Goal: Transaction & Acquisition: Purchase product/service

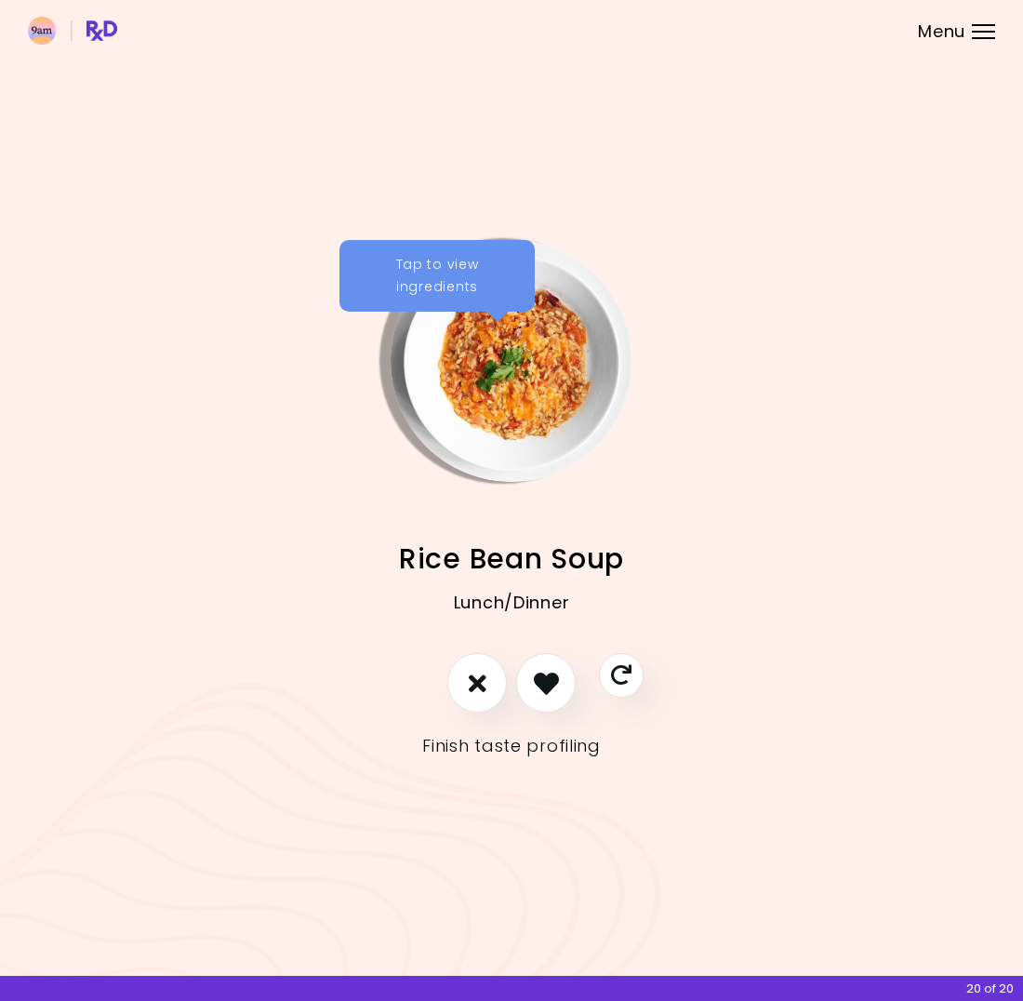
click at [505, 747] on link "Finish taste profiling" at bounding box center [511, 746] width 179 height 30
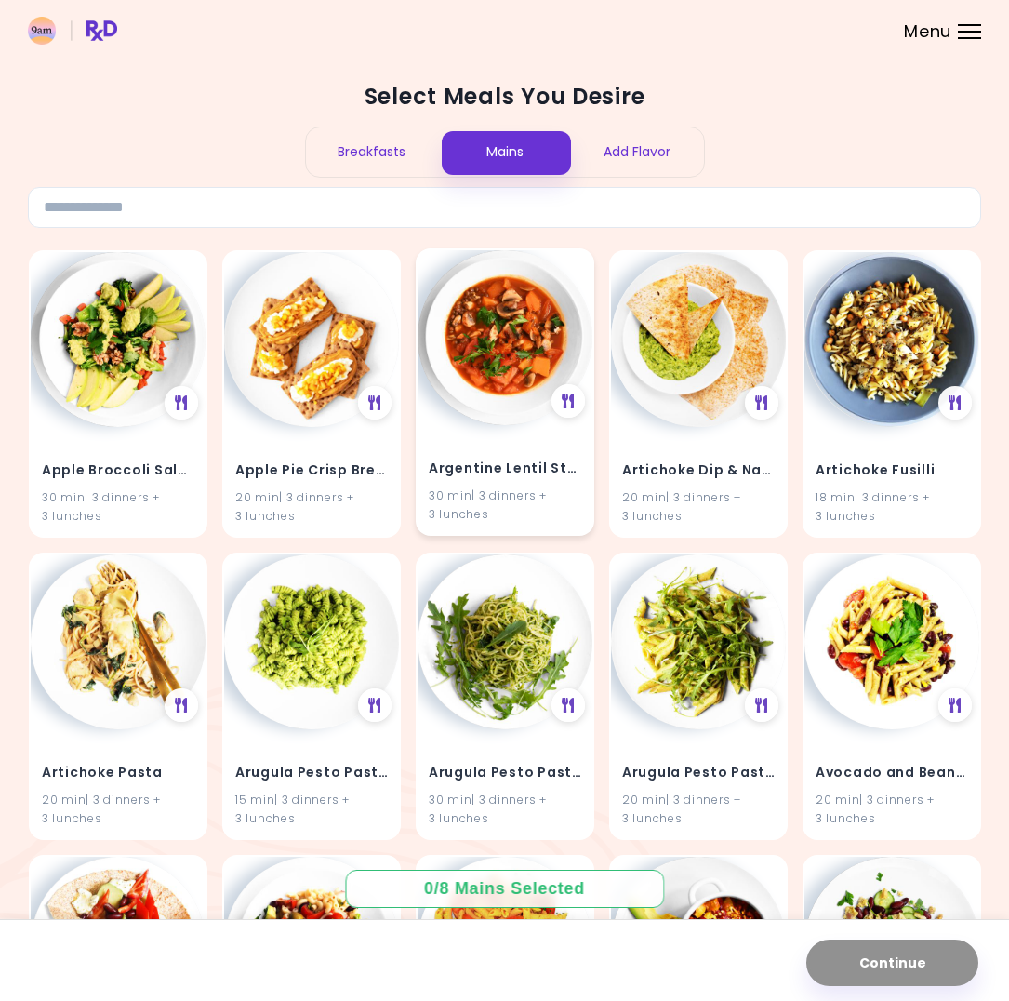
click at [526, 466] on h4 "Argentine Lentil Stew" at bounding box center [505, 468] width 153 height 30
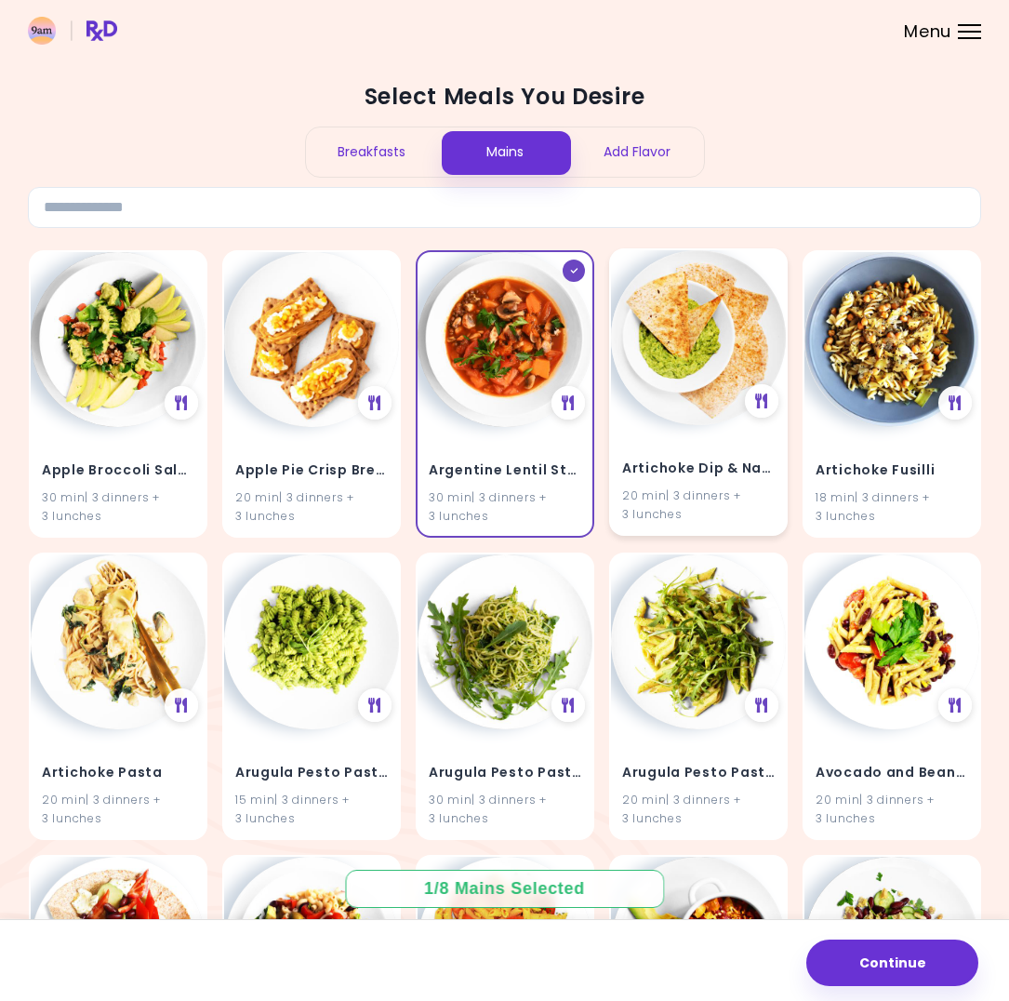
click at [714, 438] on div "Artichoke Dip & Nachos 20 min | 3 dinners + 3 lunches" at bounding box center [698, 479] width 175 height 109
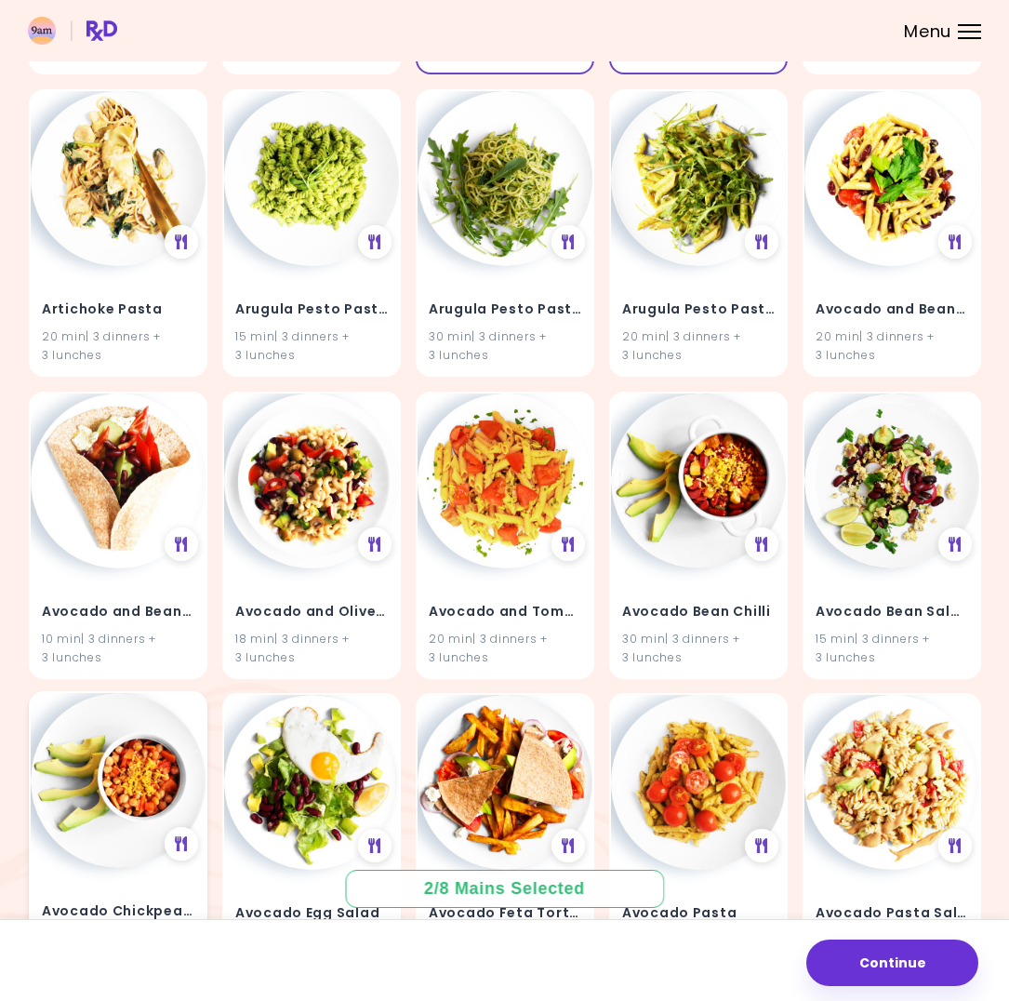
scroll to position [465, 0]
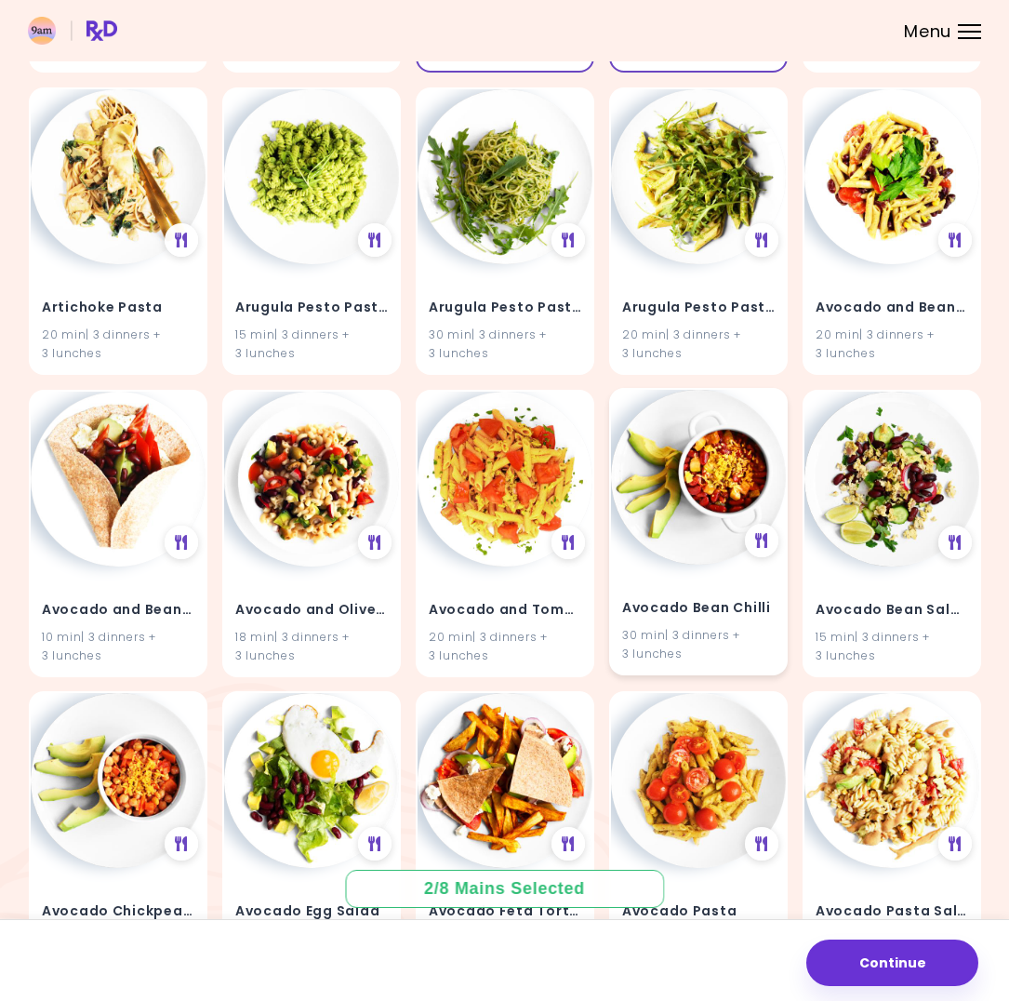
click at [712, 500] on img at bounding box center [698, 477] width 175 height 175
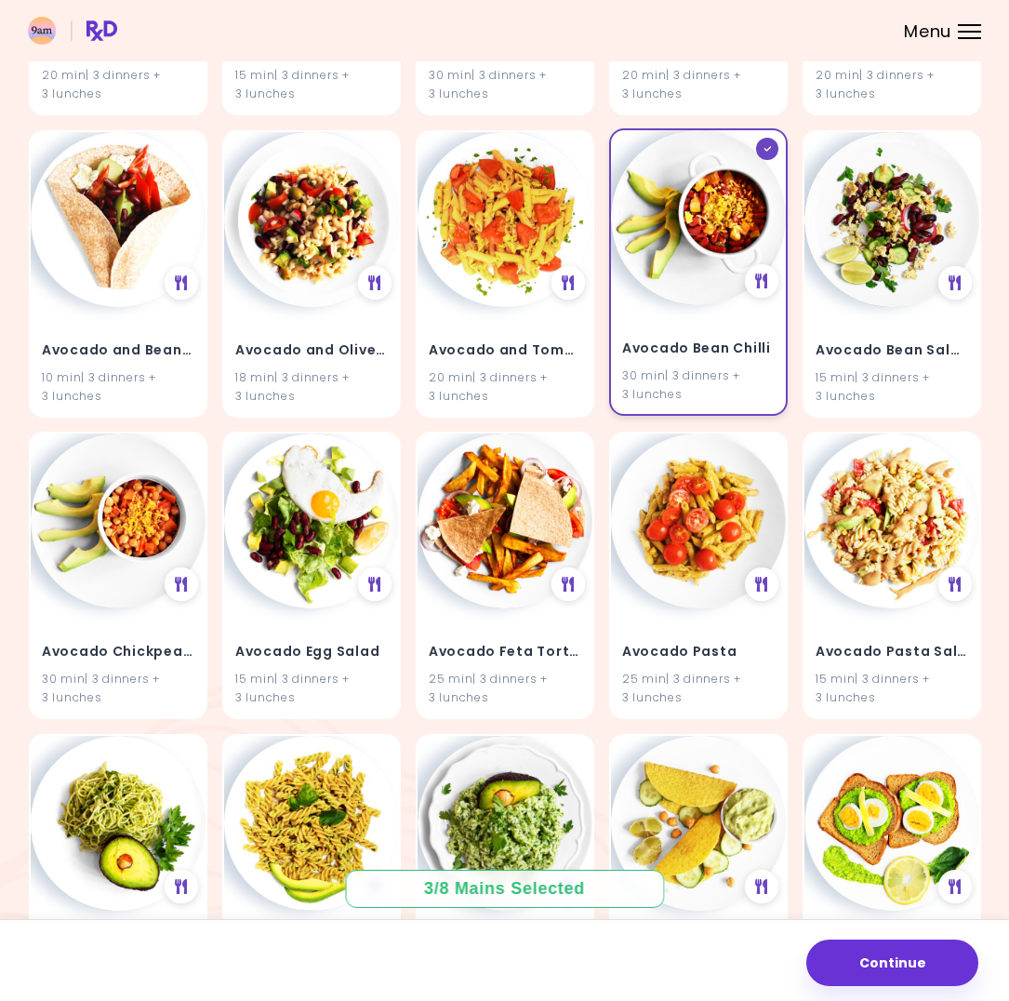
scroll to position [744, 0]
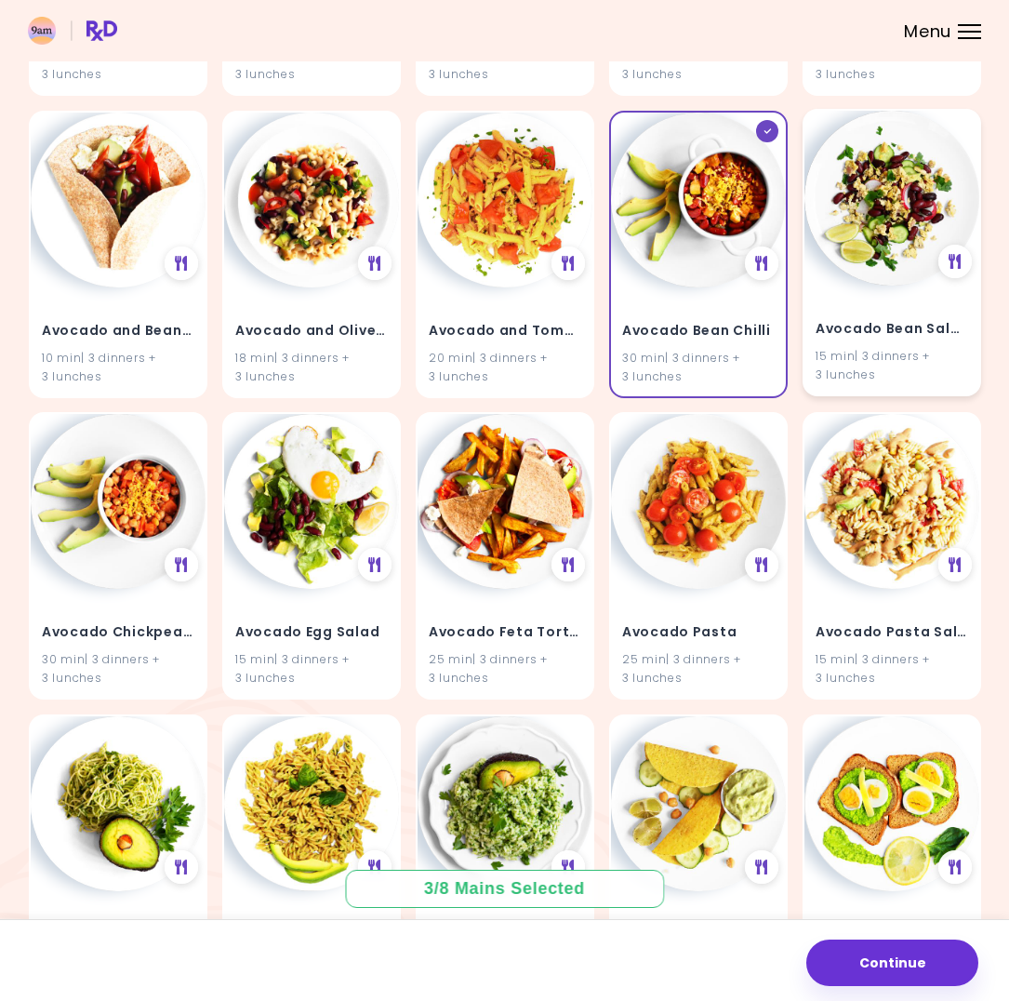
click at [899, 281] on img at bounding box center [892, 198] width 175 height 175
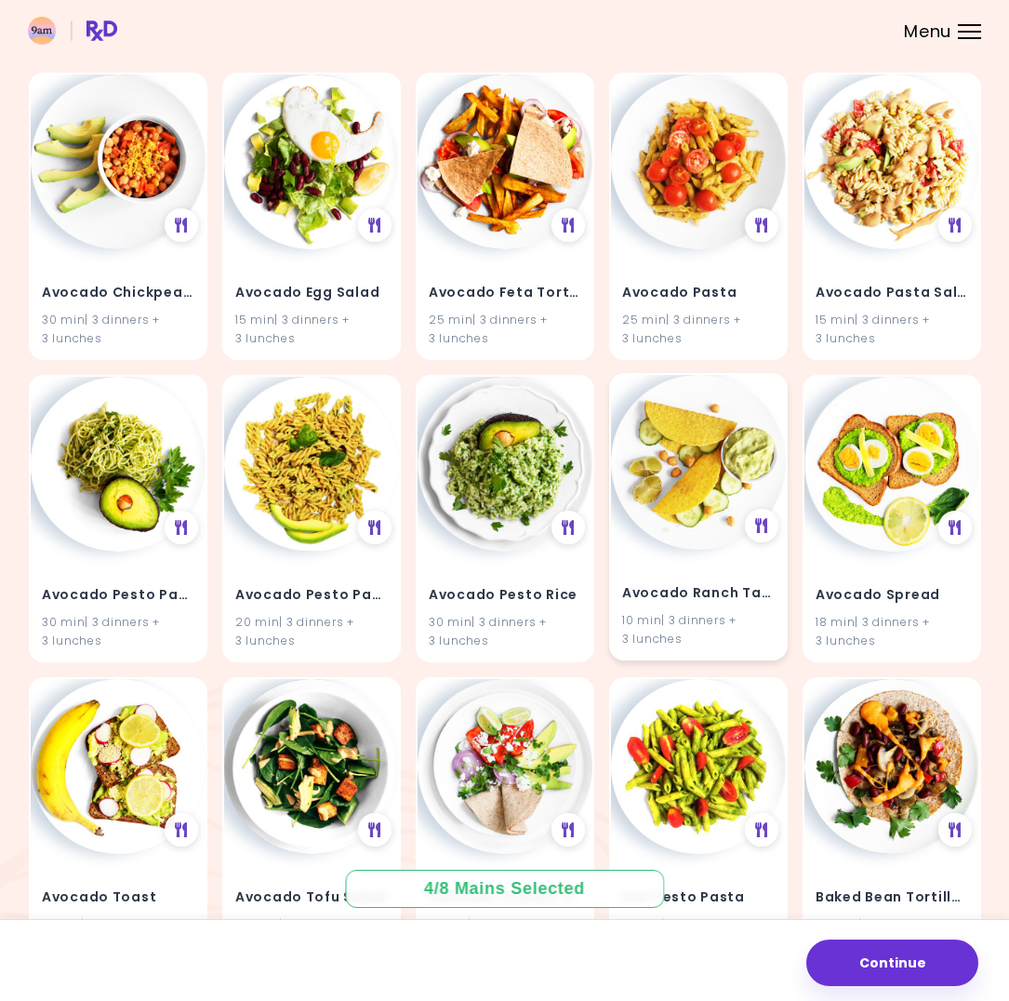
scroll to position [1116, 0]
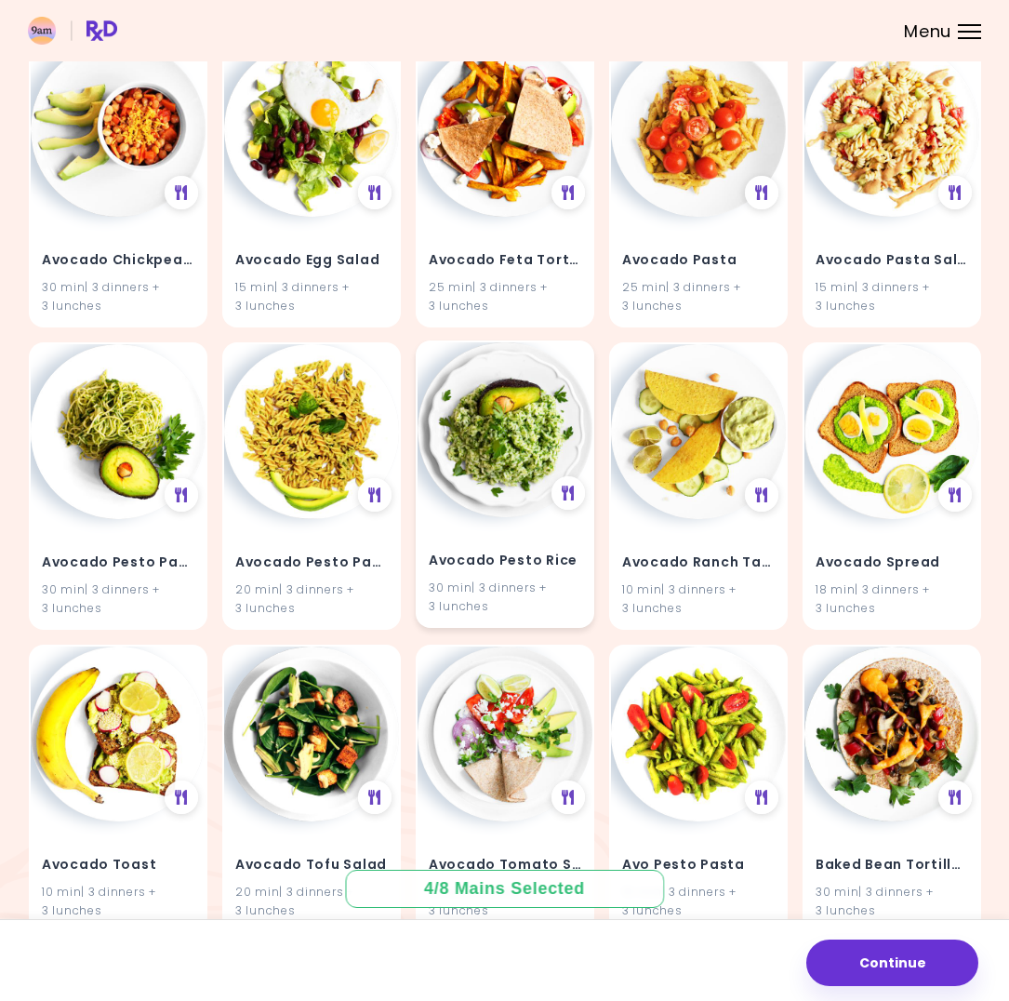
click at [501, 475] on img at bounding box center [505, 429] width 175 height 175
click at [540, 460] on img at bounding box center [505, 429] width 175 height 175
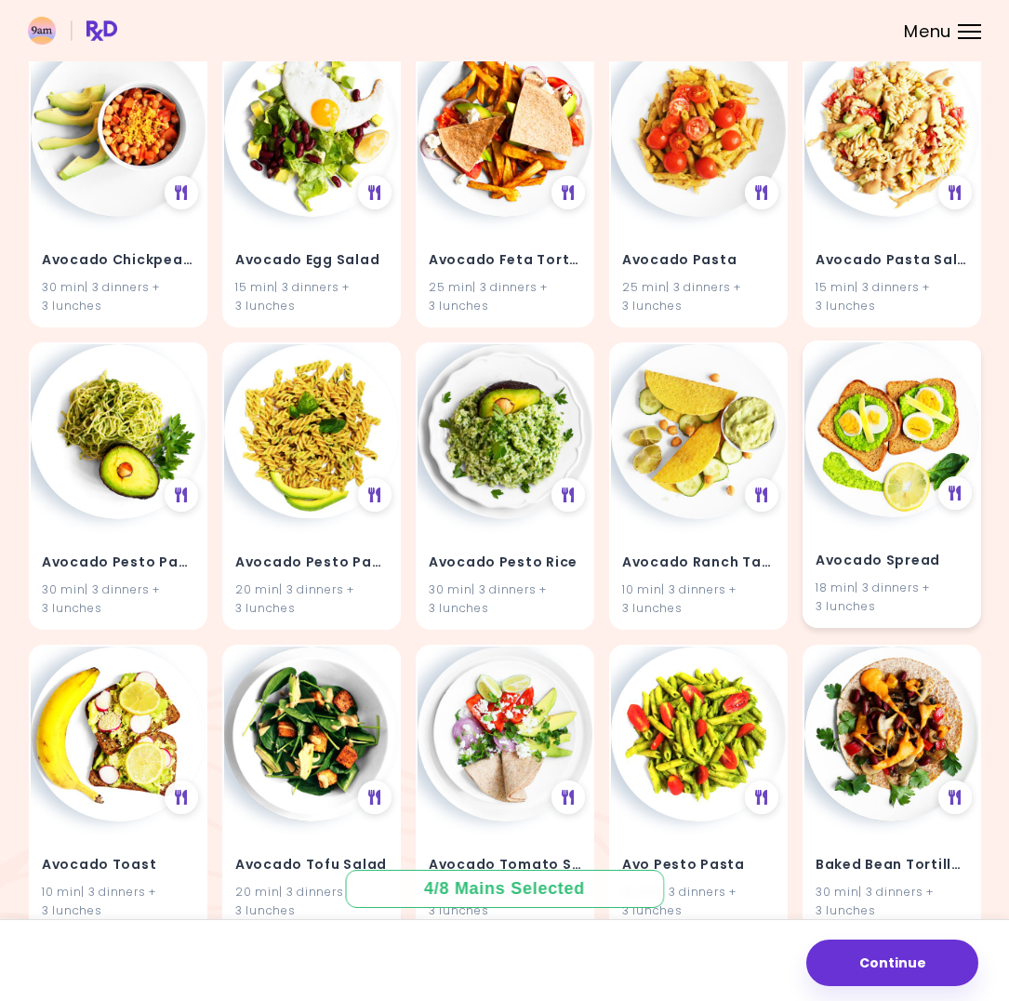
click at [884, 450] on img at bounding box center [892, 429] width 175 height 175
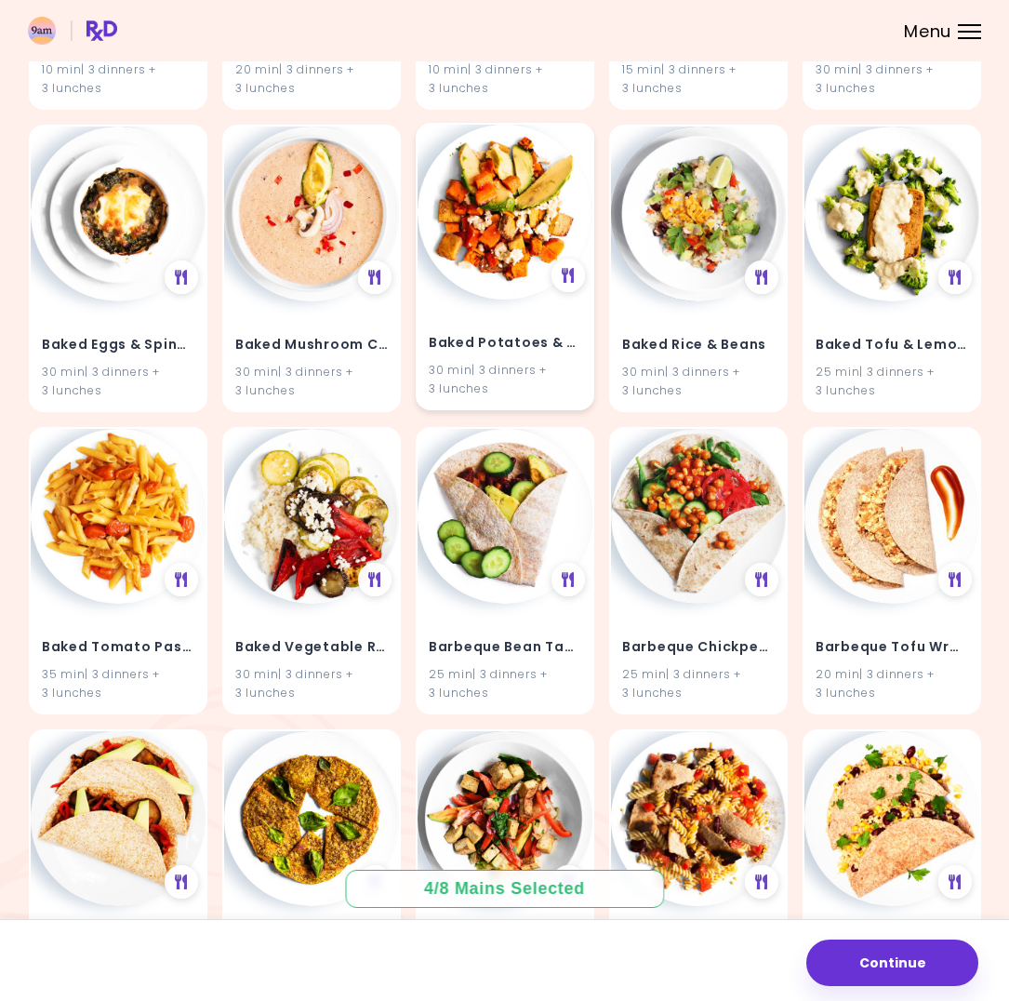
scroll to position [1954, 0]
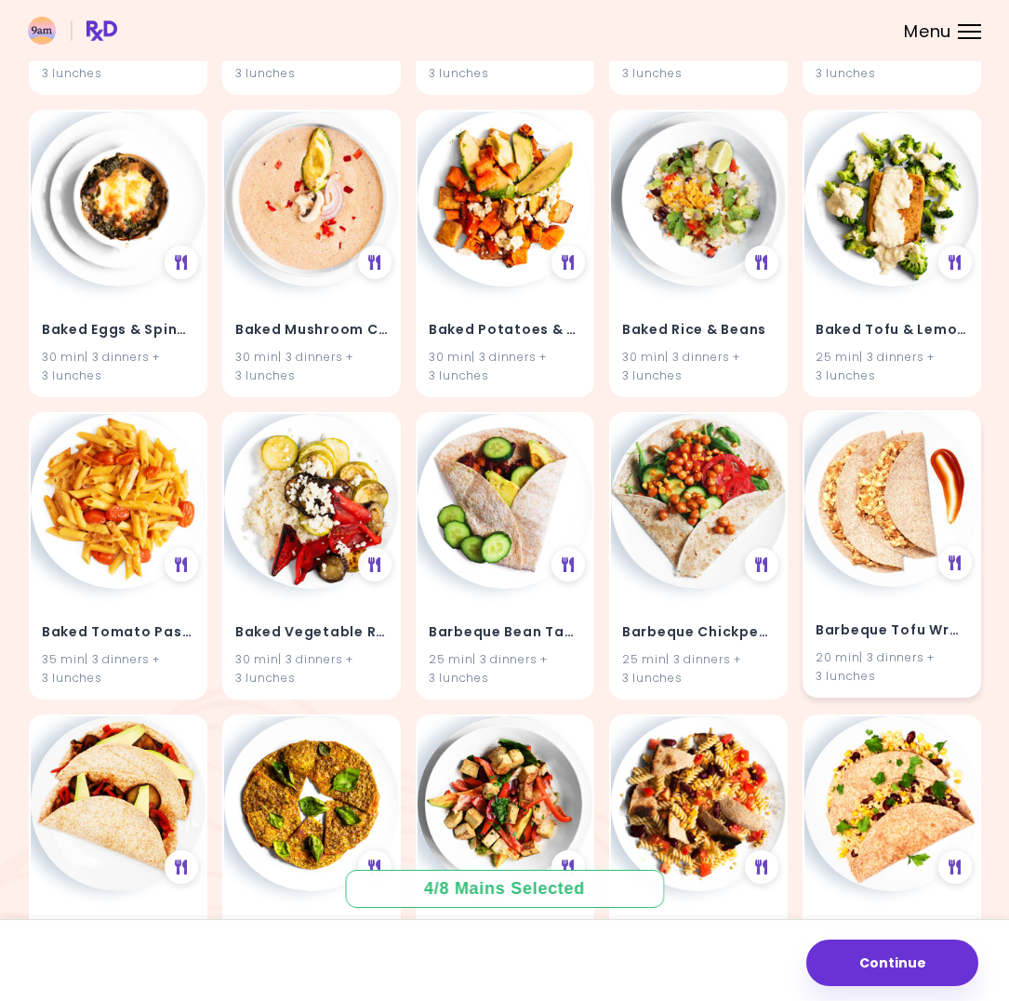
click at [931, 528] on img at bounding box center [892, 499] width 175 height 175
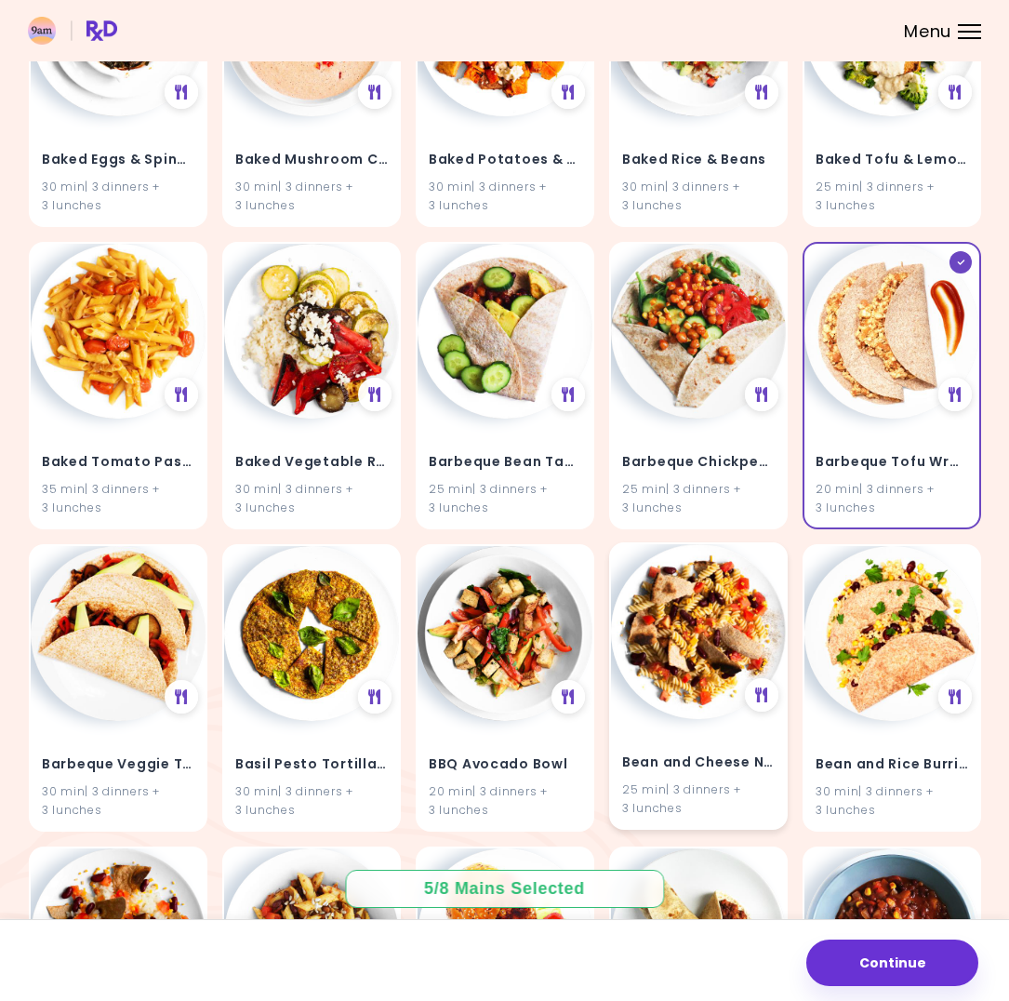
scroll to position [2140, 0]
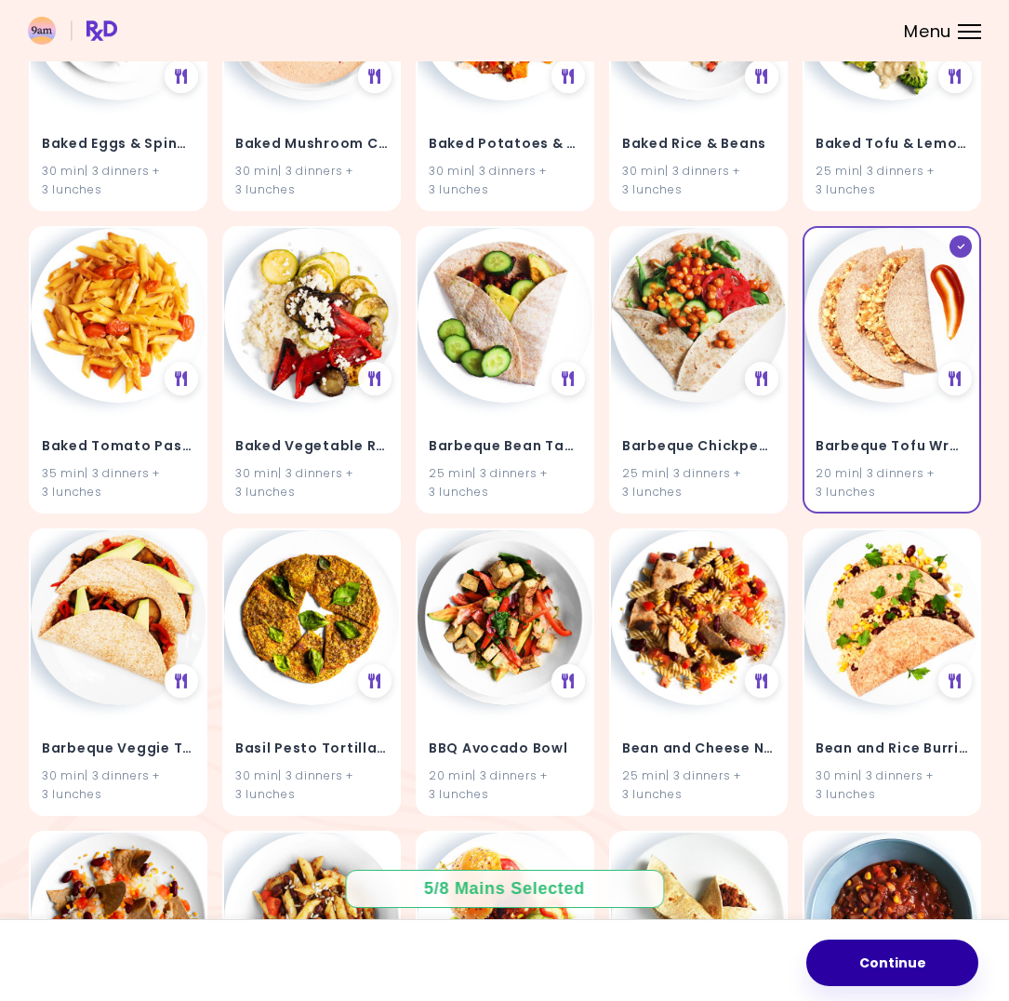
click at [876, 967] on button "Continue" at bounding box center [893, 963] width 172 height 47
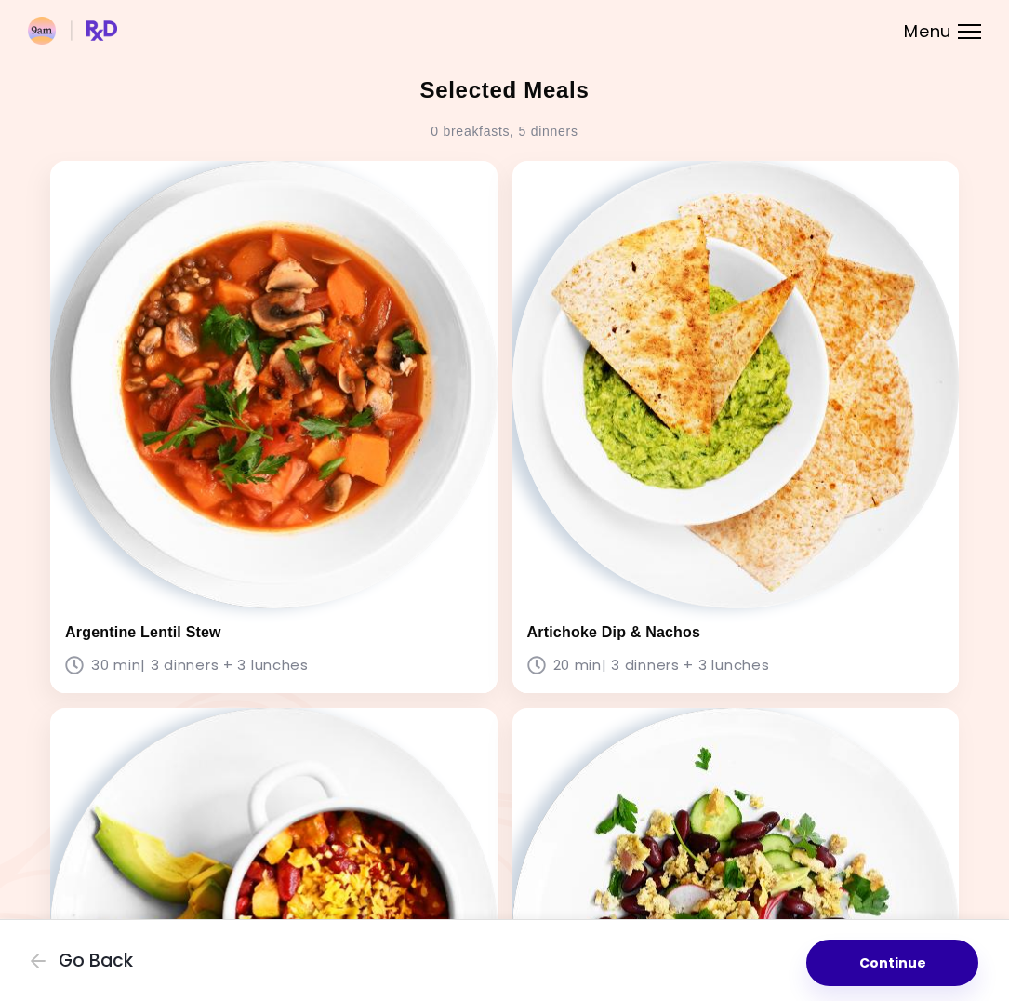
click at [897, 958] on button "Continue" at bounding box center [893, 963] width 172 height 47
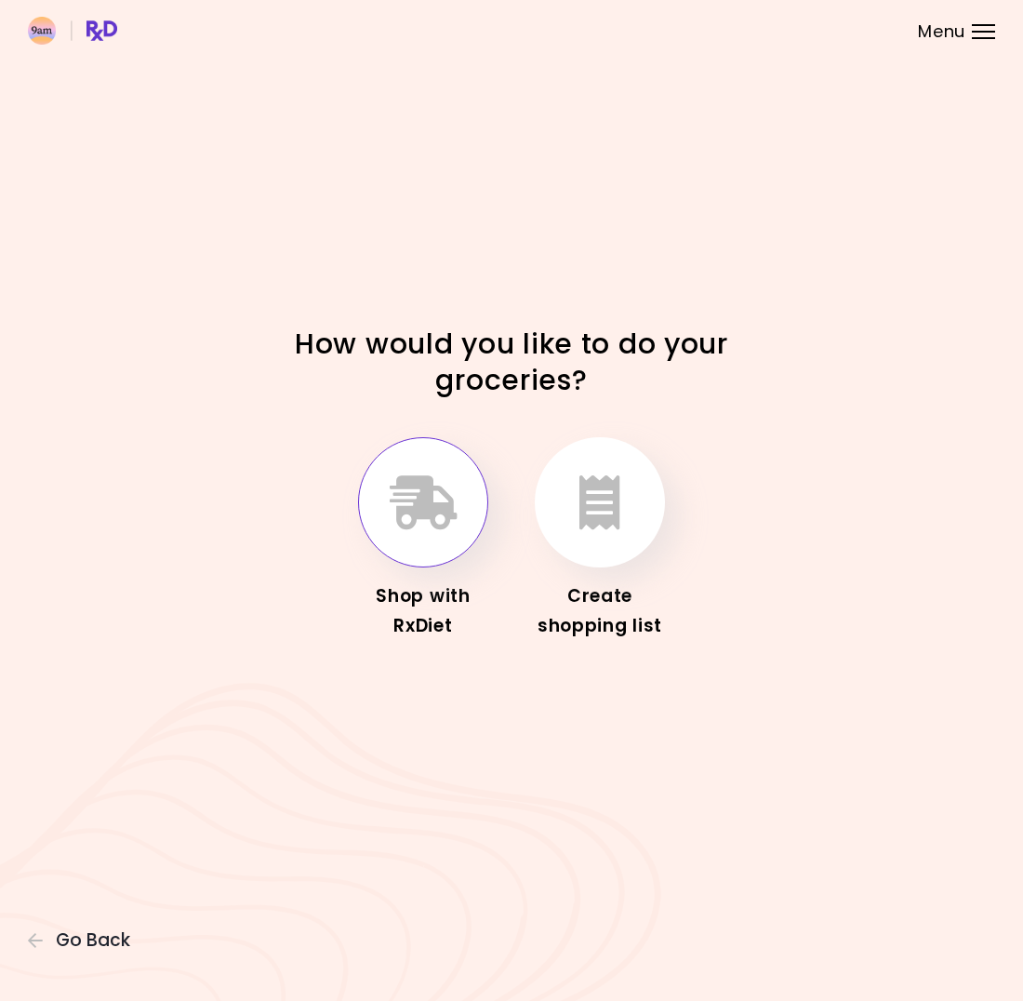
click at [421, 521] on icon "button" at bounding box center [424, 502] width 68 height 54
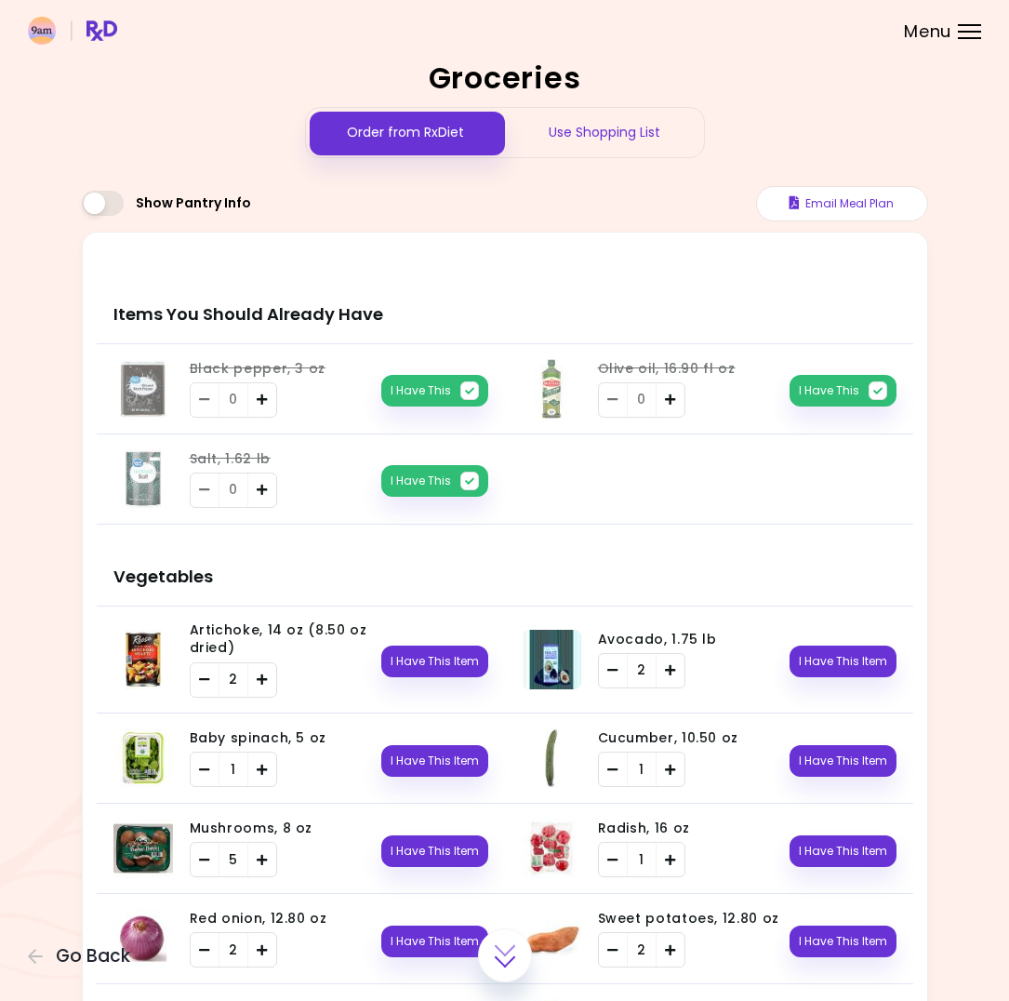
drag, startPoint x: 791, startPoint y: 809, endPoint x: 891, endPoint y: 604, distance: 228.9
click at [596, 131] on div "Use Shopping List" at bounding box center [604, 132] width 199 height 49
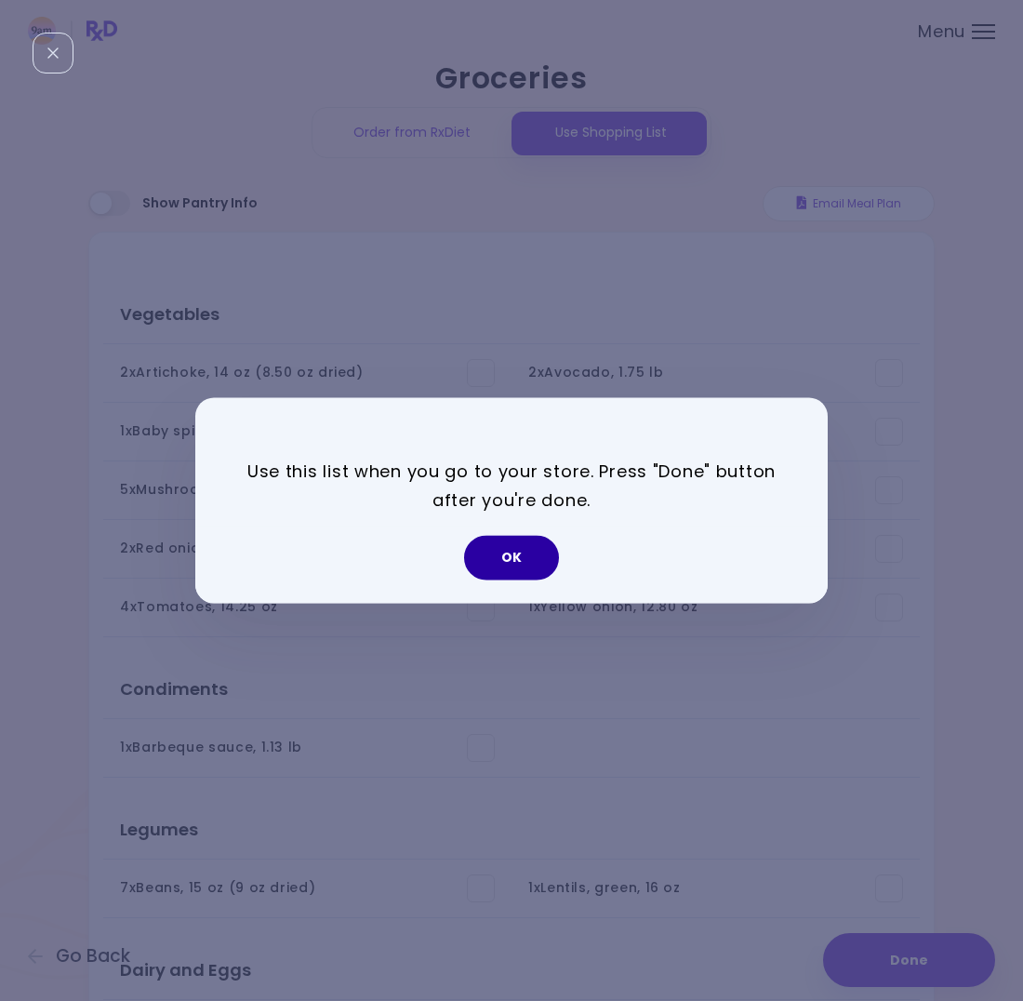
click at [501, 564] on button "OK" at bounding box center [511, 558] width 95 height 45
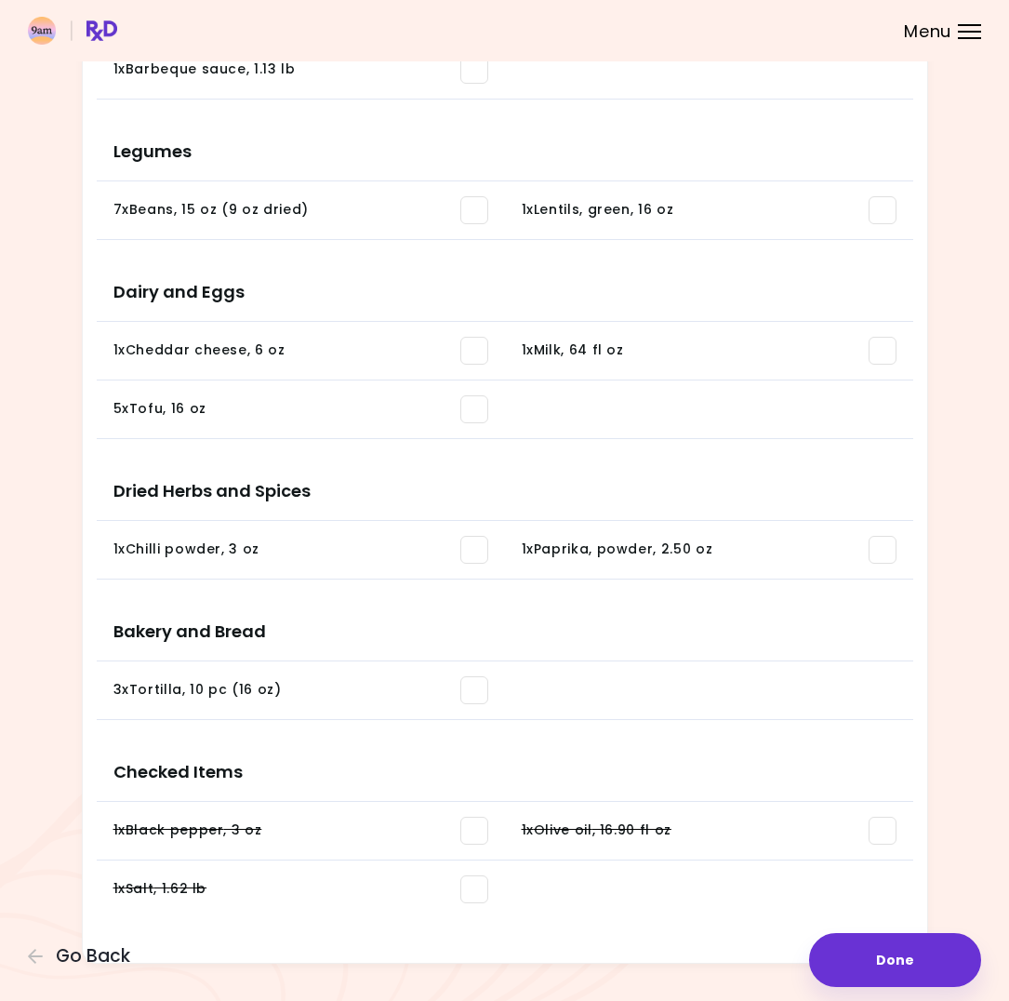
scroll to position [704, 0]
